Goal: Find specific page/section: Locate item on page

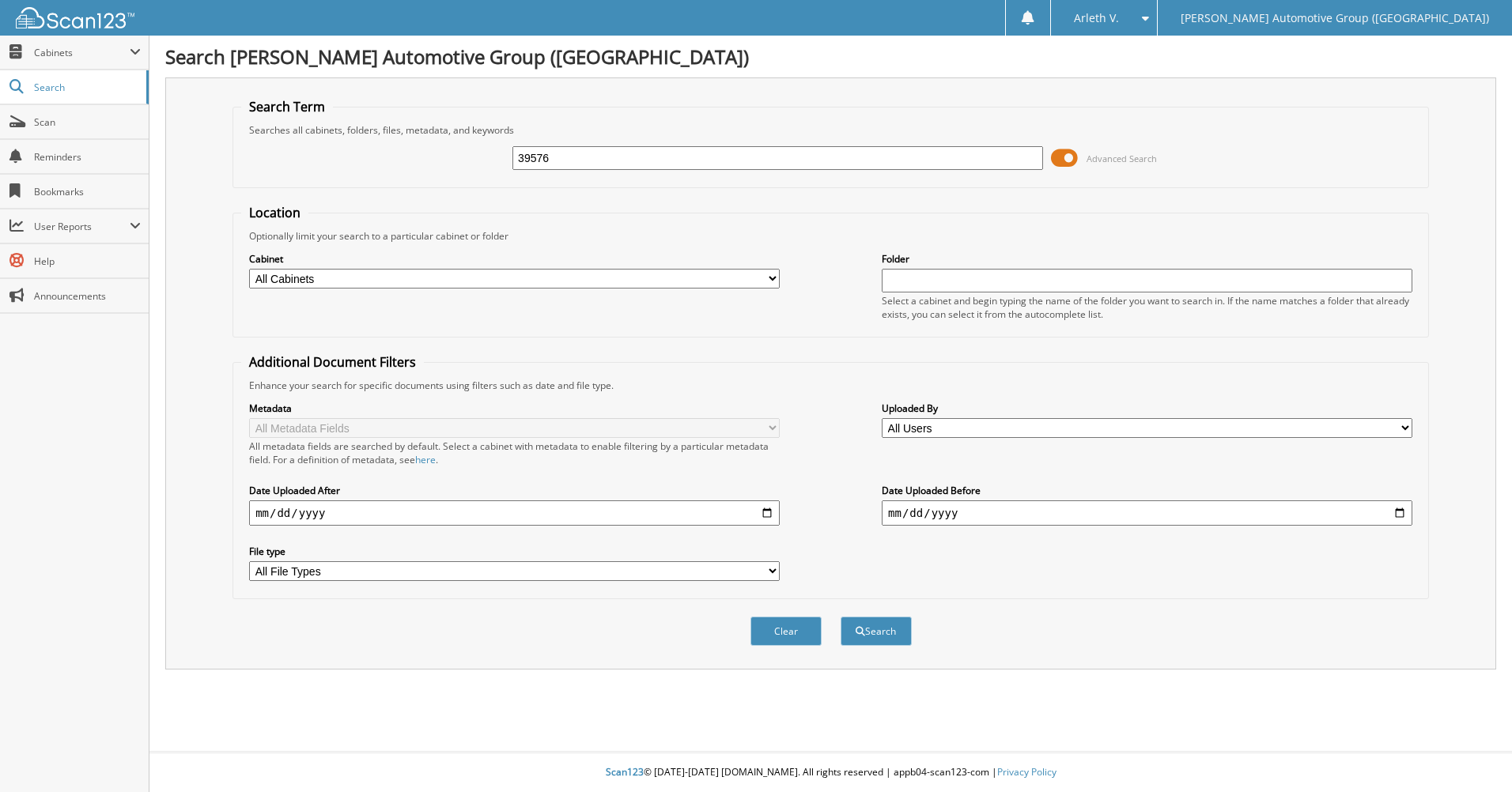
type input "39576"
click at [841, 616] on button "Search" at bounding box center [876, 630] width 71 height 29
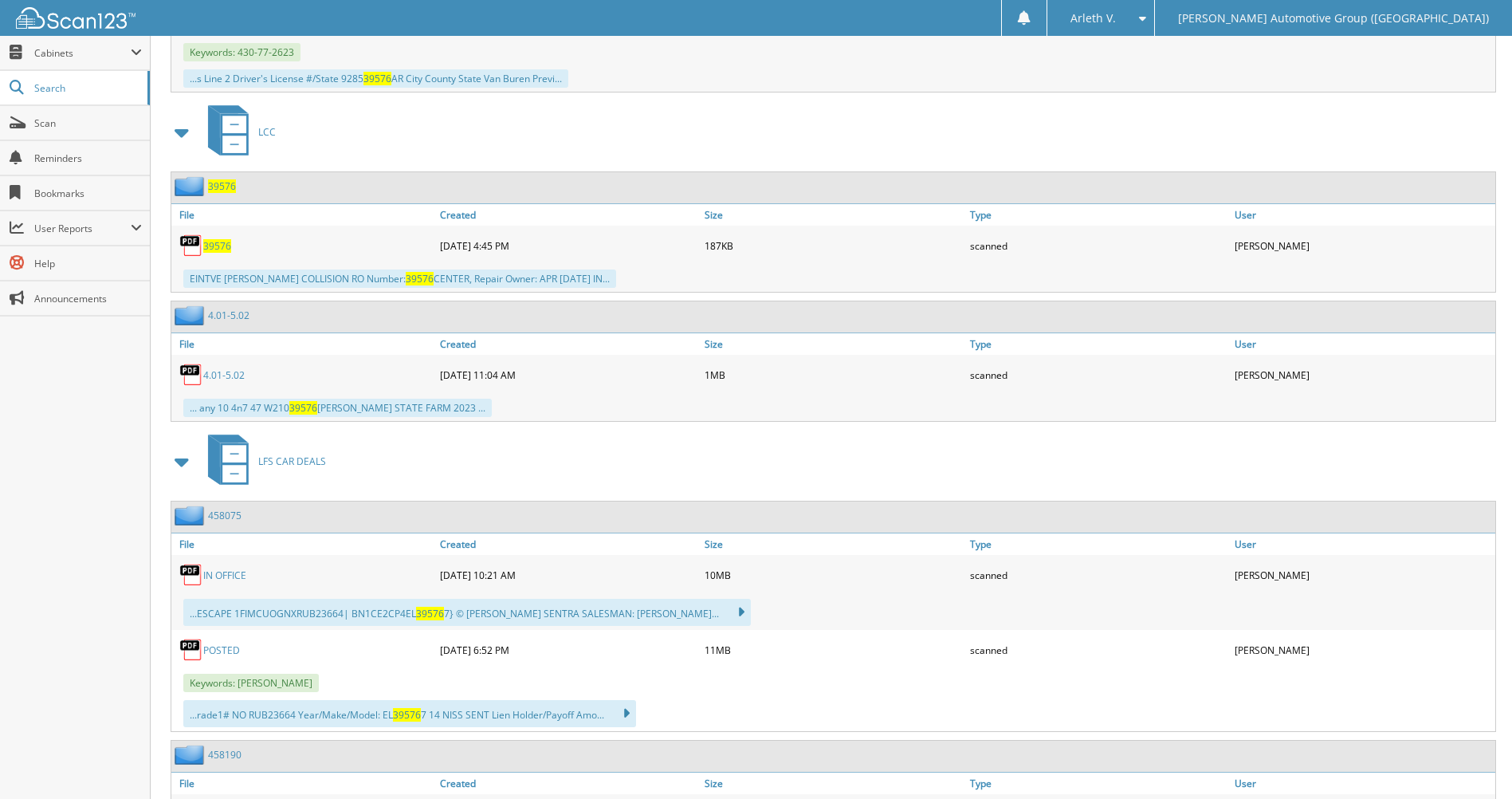
scroll to position [1595, 0]
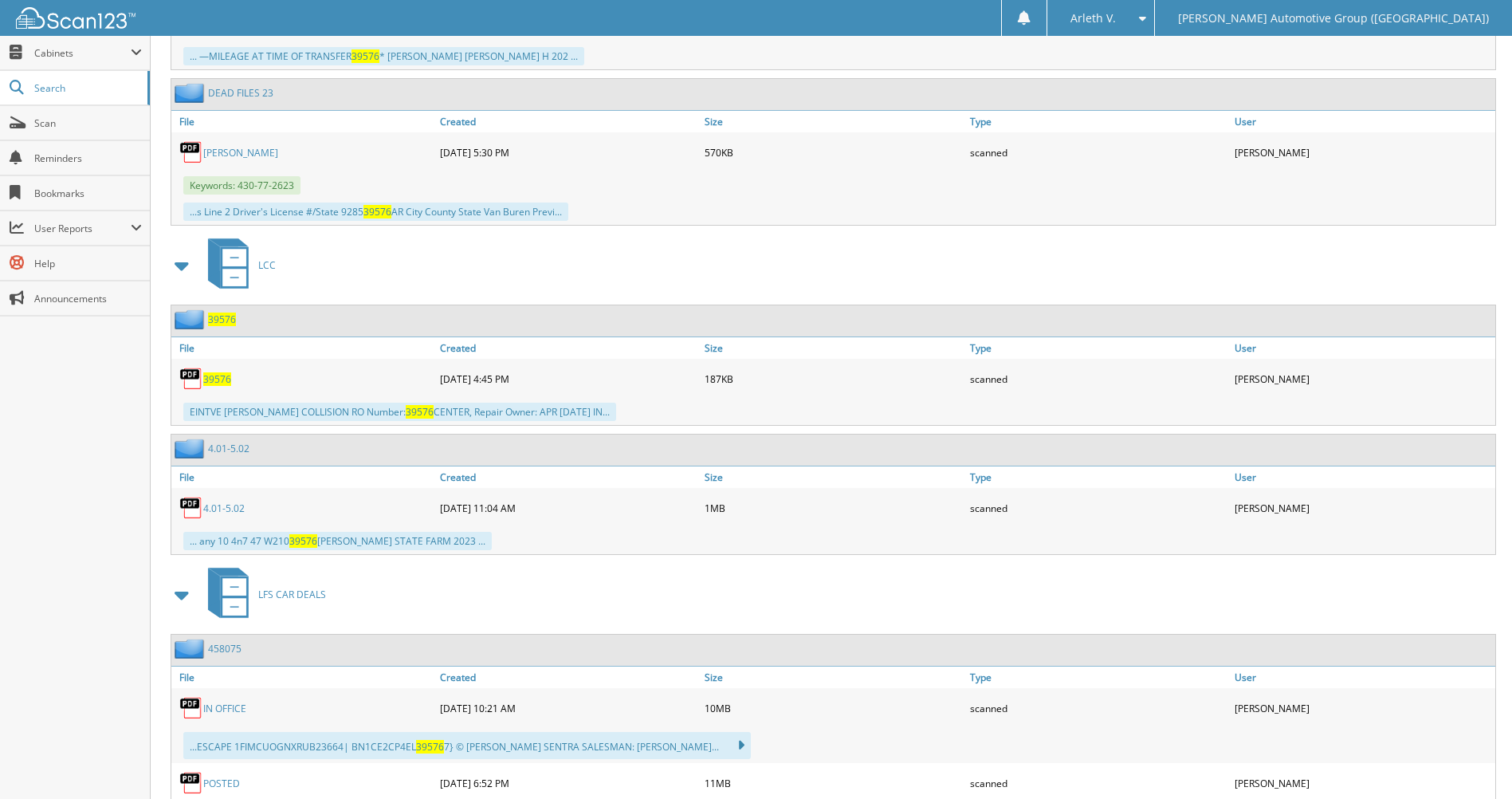
click at [229, 320] on span "39576" at bounding box center [221, 319] width 28 height 14
